Goal: Task Accomplishment & Management: Manage account settings

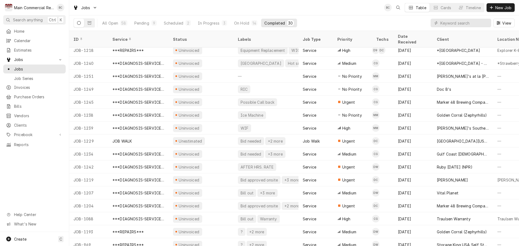
scroll to position [188, 0]
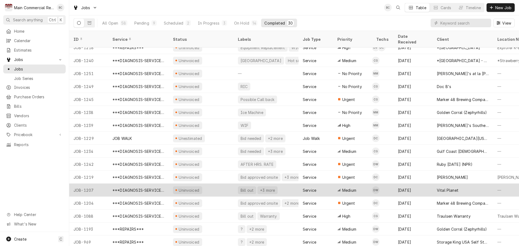
click at [151, 187] on div "***DIAGNOSIS-SERVICE CALL***" at bounding box center [138, 190] width 52 height 6
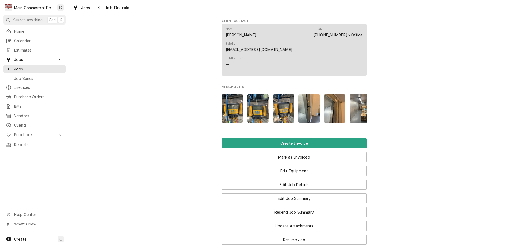
scroll to position [619, 0]
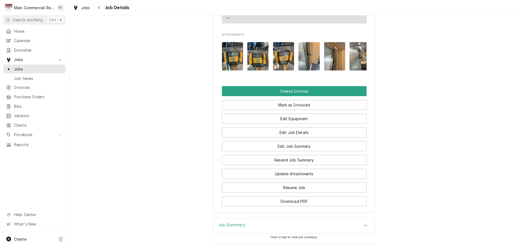
click at [233, 223] on h3 "Job Summary" at bounding box center [231, 225] width 26 height 5
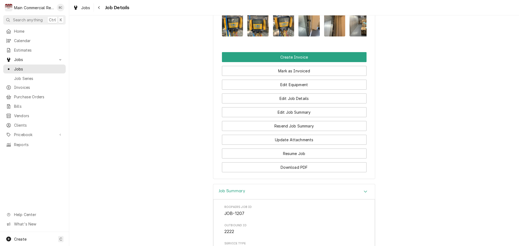
scroll to position [666, 0]
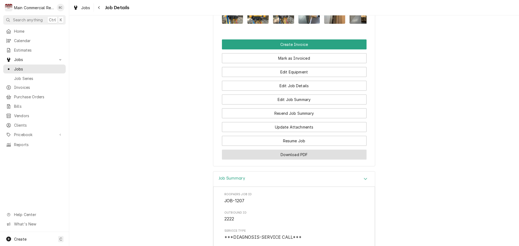
click at [299, 150] on button "Download PDF" at bounding box center [294, 155] width 144 height 10
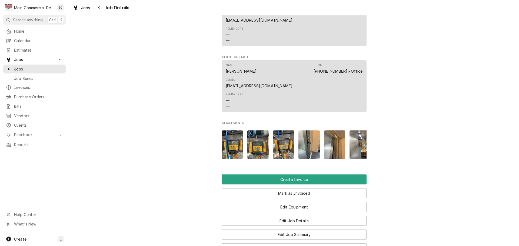
scroll to position [612, 0]
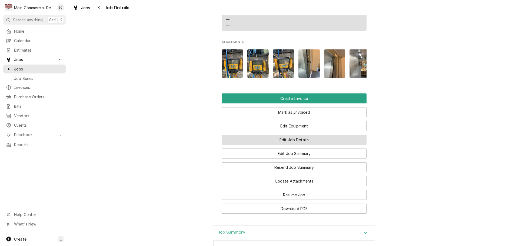
click at [288, 135] on button "Edit Job Details" at bounding box center [294, 140] width 144 height 10
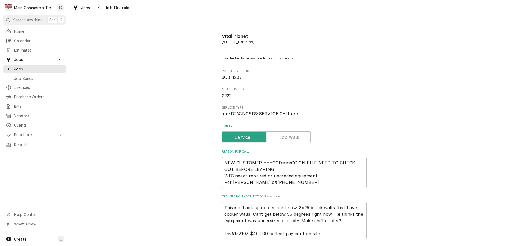
type textarea "x"
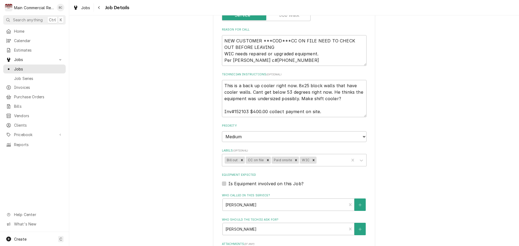
scroll to position [135, 0]
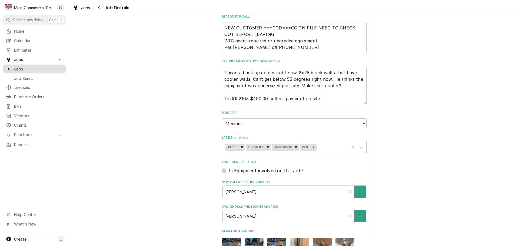
click at [39, 69] on span "Jobs" at bounding box center [38, 69] width 49 height 6
